Goal: Information Seeking & Learning: Understand process/instructions

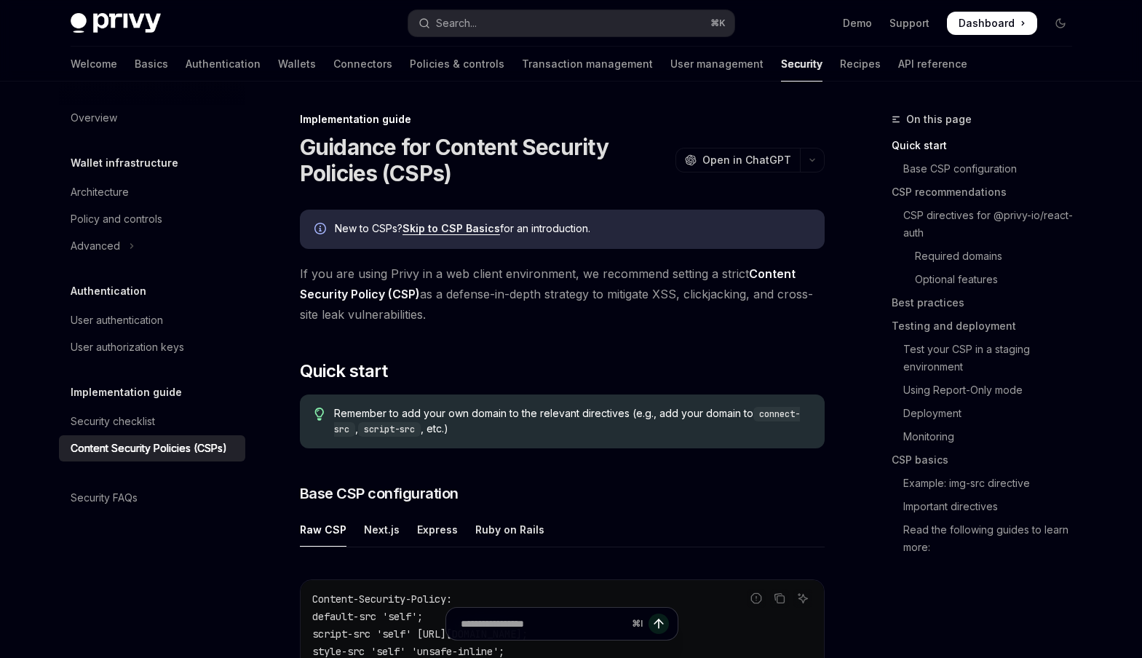
scroll to position [270, 0]
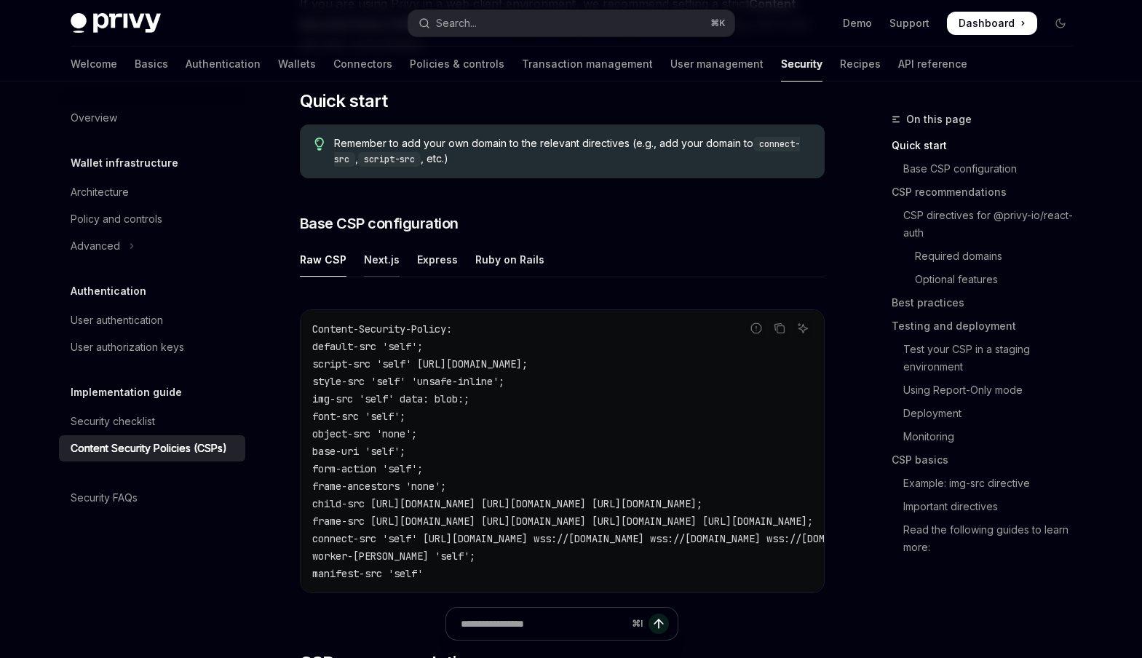
click at [370, 260] on div "Next.js" at bounding box center [382, 259] width 36 height 34
type textarea "*"
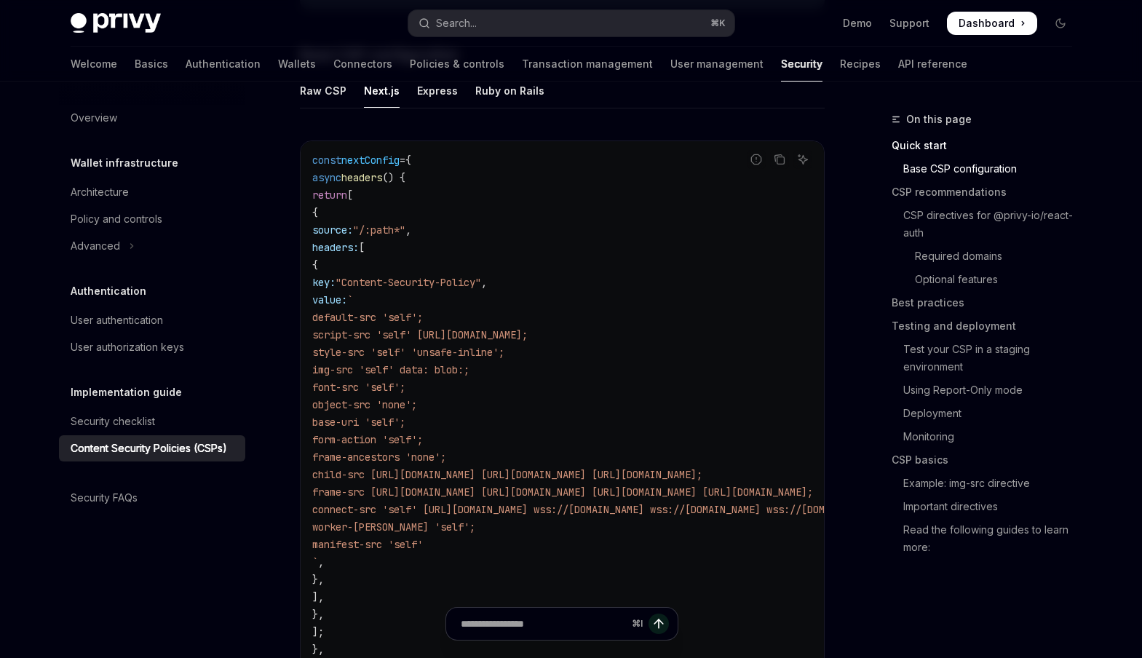
scroll to position [464, 0]
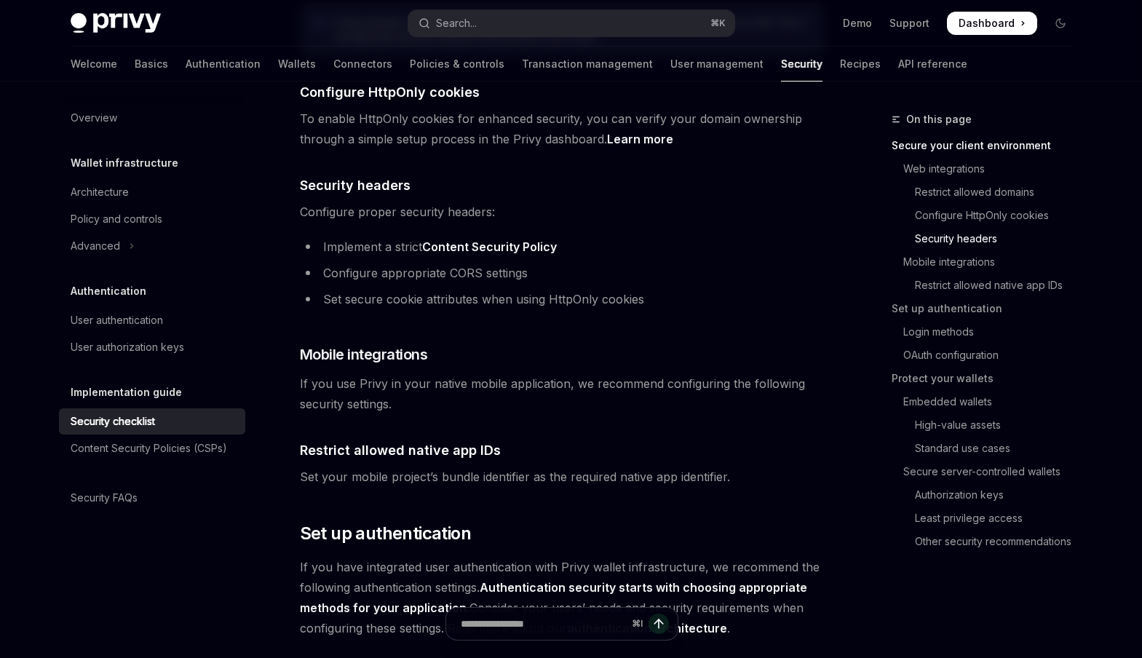
scroll to position [880, 0]
